Goal: Complete application form: Complete application form

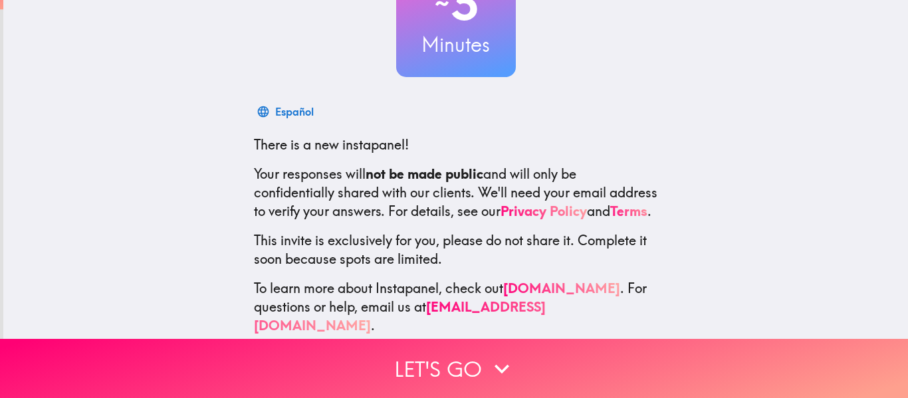
scroll to position [155, 0]
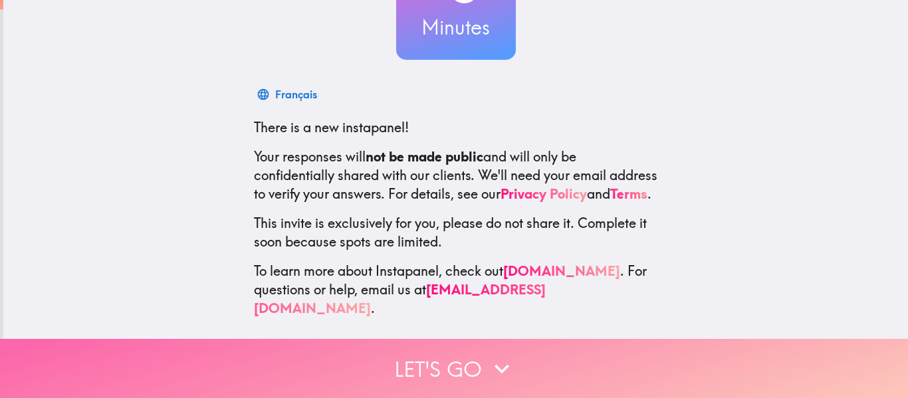
click at [498, 369] on icon "button" at bounding box center [501, 368] width 29 height 29
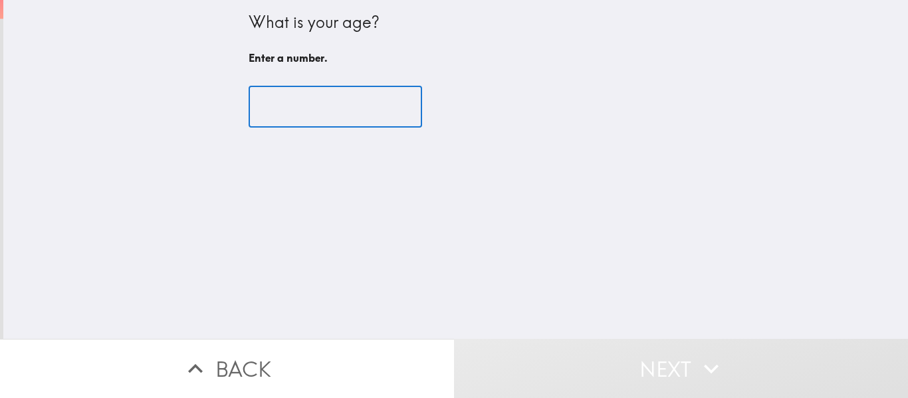
click at [272, 112] on input "number" at bounding box center [334, 106] width 173 height 41
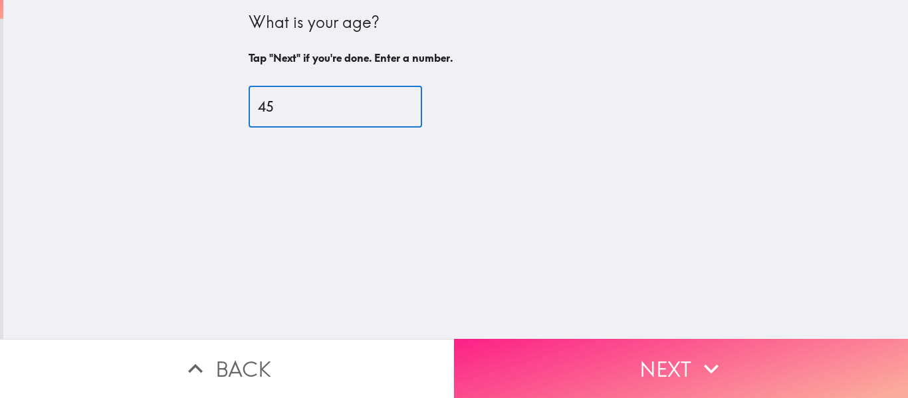
type input "45"
click at [559, 346] on button "Next" at bounding box center [681, 368] width 454 height 59
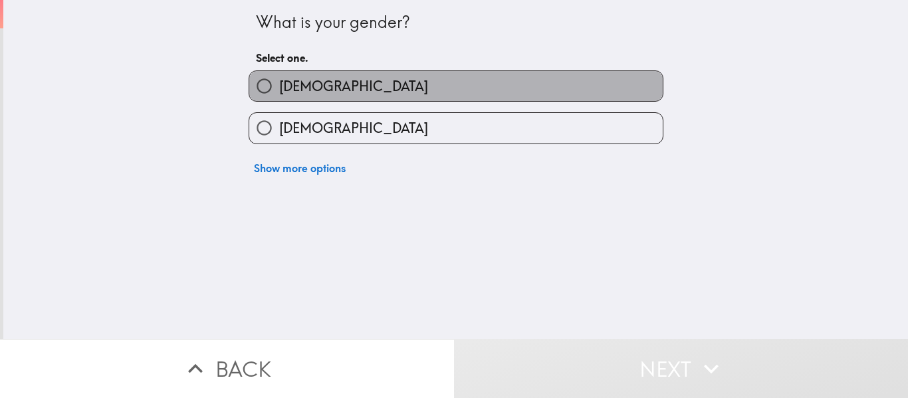
click at [323, 83] on label "[DEMOGRAPHIC_DATA]" at bounding box center [455, 86] width 413 height 30
click at [279, 83] on input "[DEMOGRAPHIC_DATA]" at bounding box center [264, 86] width 30 height 30
radio input "true"
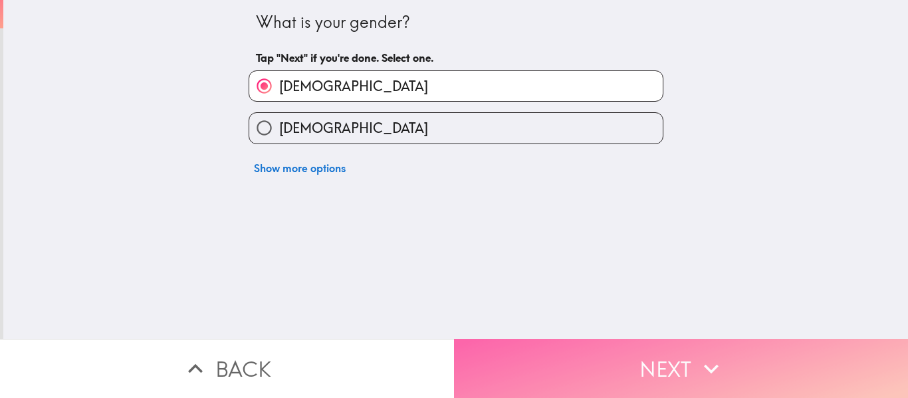
click at [556, 364] on button "Next" at bounding box center [681, 368] width 454 height 59
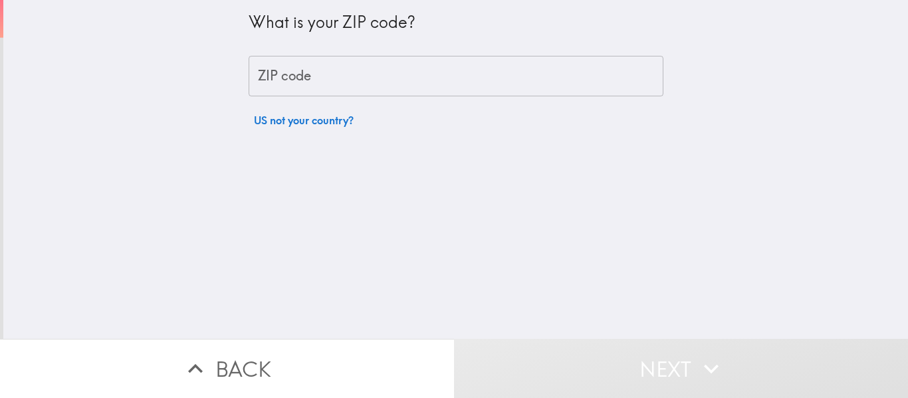
click at [323, 69] on input "ZIP code" at bounding box center [455, 76] width 415 height 41
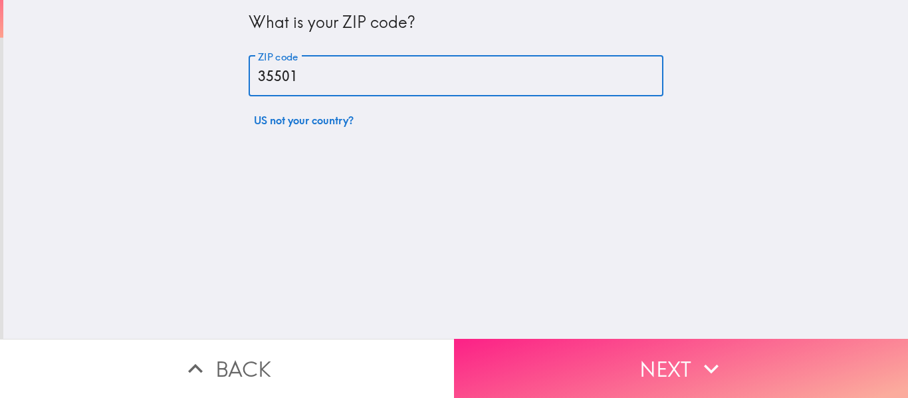
type input "35501"
click at [510, 356] on button "Next" at bounding box center [681, 368] width 454 height 59
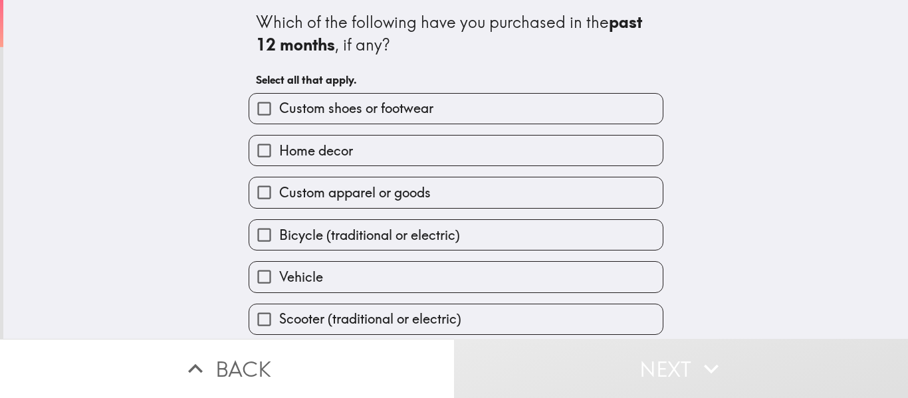
click at [279, 105] on span "Custom shoes or footwear" at bounding box center [356, 108] width 154 height 19
click at [276, 105] on input "Custom shoes or footwear" at bounding box center [264, 109] width 30 height 30
checkbox input "true"
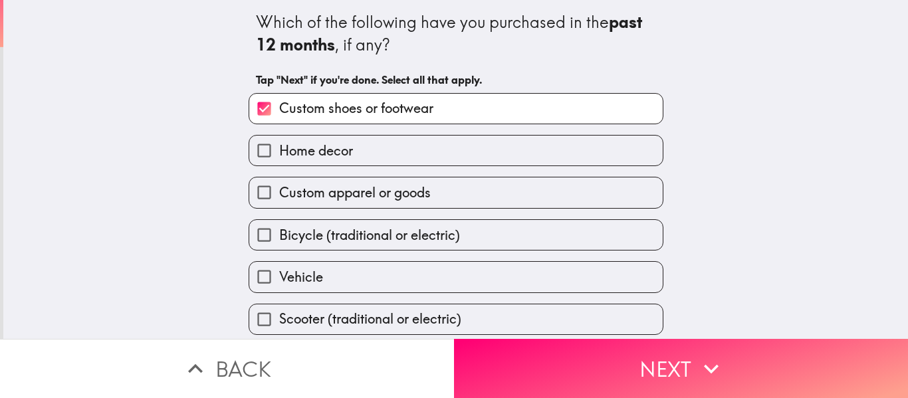
click at [251, 195] on input "Custom apparel or goods" at bounding box center [264, 192] width 30 height 30
checkbox input "true"
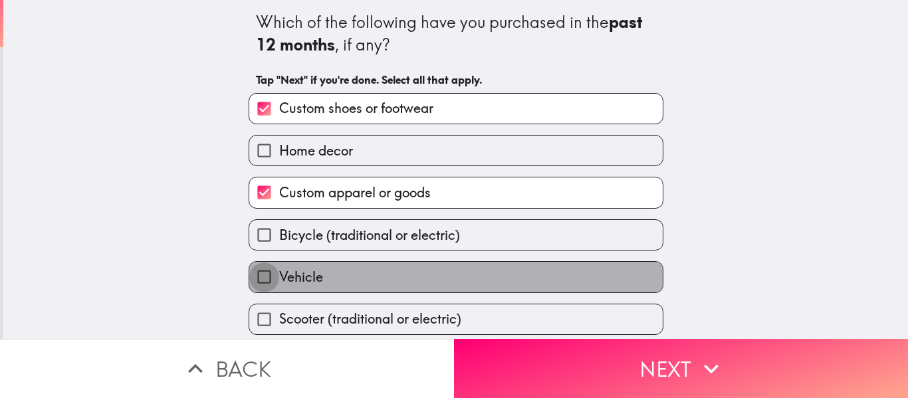
click at [256, 281] on input "Vehicle" at bounding box center [264, 277] width 30 height 30
checkbox input "true"
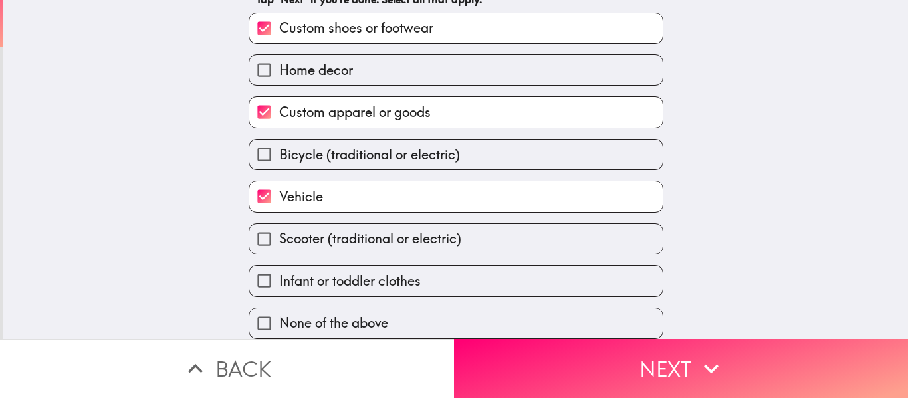
scroll to position [90, 0]
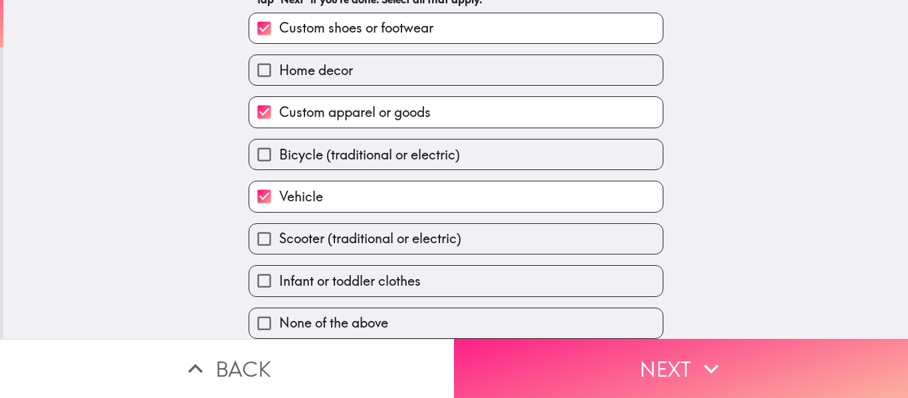
click at [539, 366] on button "Next" at bounding box center [681, 368] width 454 height 59
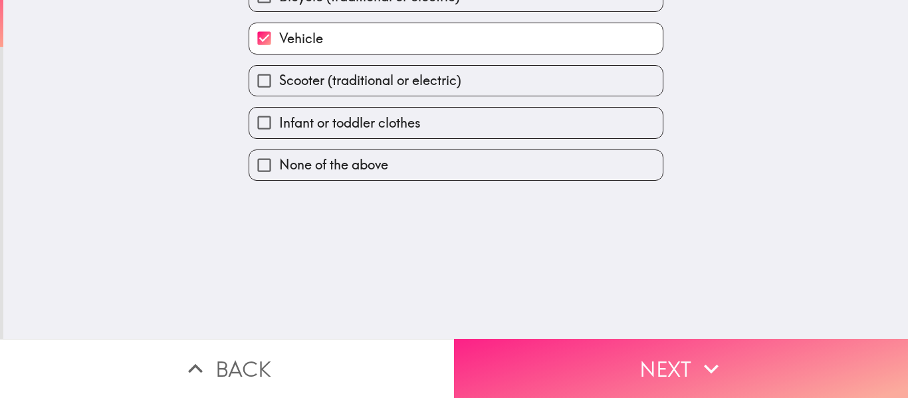
scroll to position [0, 0]
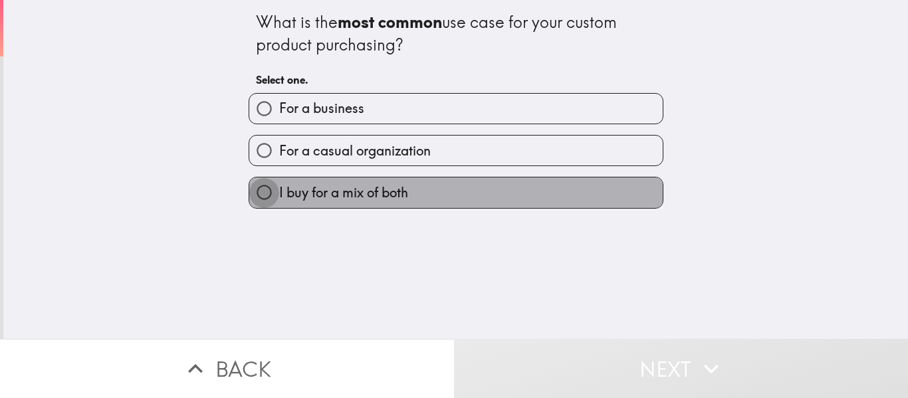
click at [261, 196] on input "I buy for a mix of both" at bounding box center [264, 192] width 30 height 30
radio input "true"
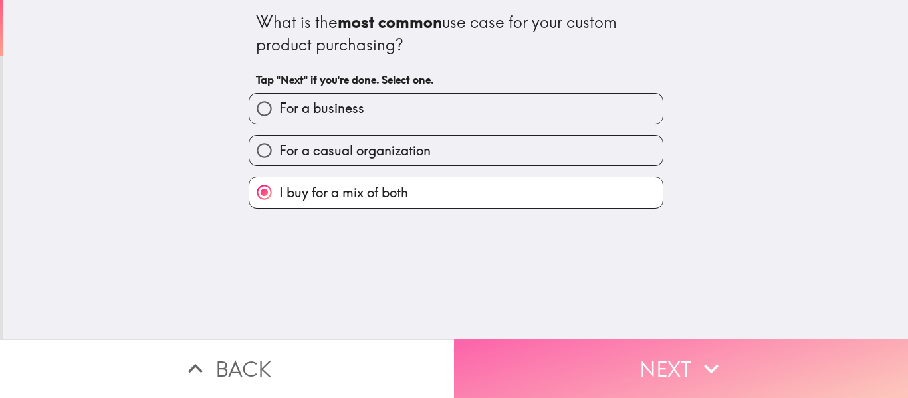
click at [644, 363] on button "Next" at bounding box center [681, 368] width 454 height 59
